Goal: Information Seeking & Learning: Learn about a topic

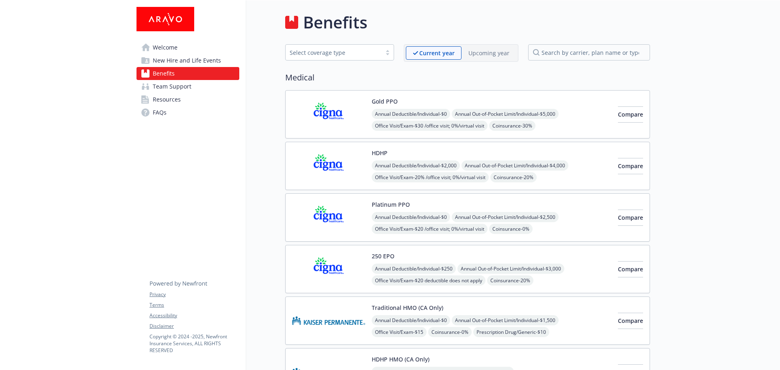
scroll to position [528, 0]
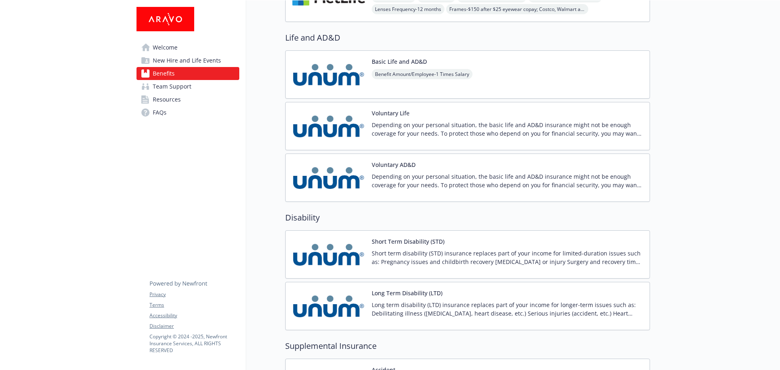
drag, startPoint x: 416, startPoint y: 0, endPoint x: 668, endPoint y: 63, distance: 260.0
click at [668, 63] on div at bounding box center [715, 329] width 130 height 1712
